Goal: Transaction & Acquisition: Obtain resource

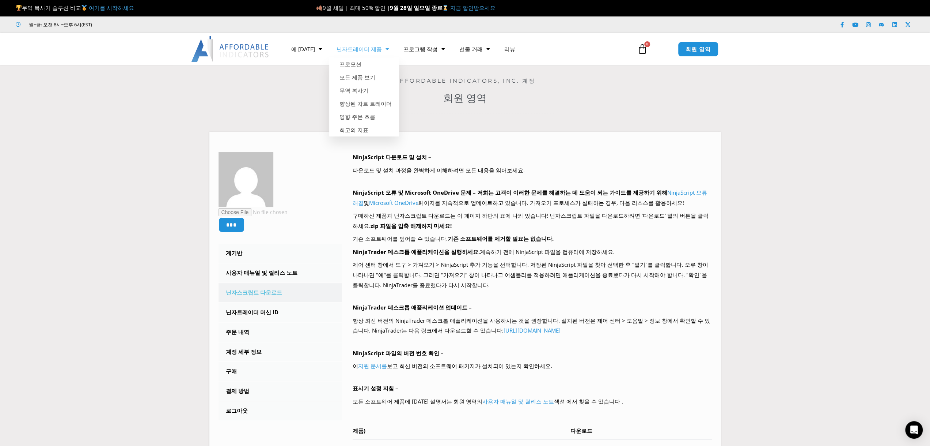
click at [354, 53] on link "닌자트레이더 제품" at bounding box center [362, 49] width 67 height 17
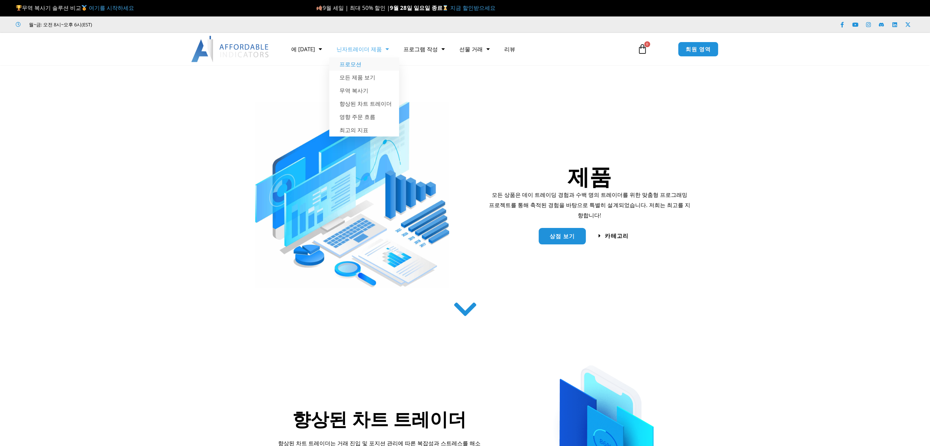
click at [346, 63] on font "프로모션" at bounding box center [351, 63] width 22 height 7
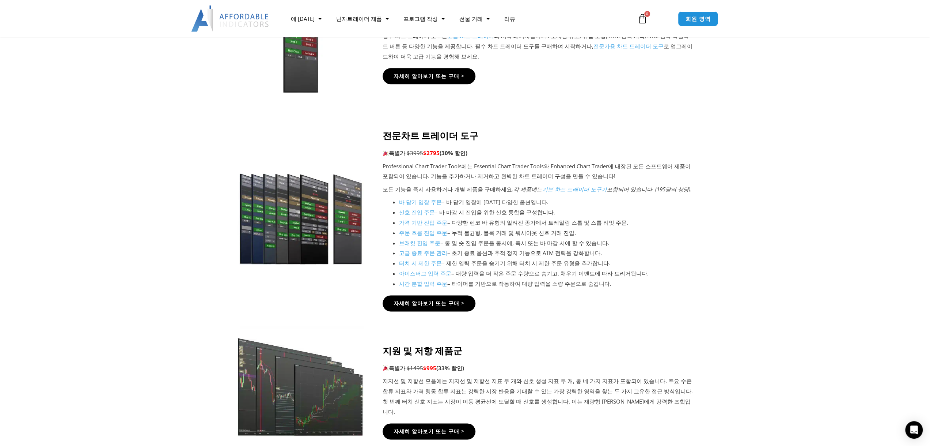
scroll to position [804, 0]
